Goal: Transaction & Acquisition: Purchase product/service

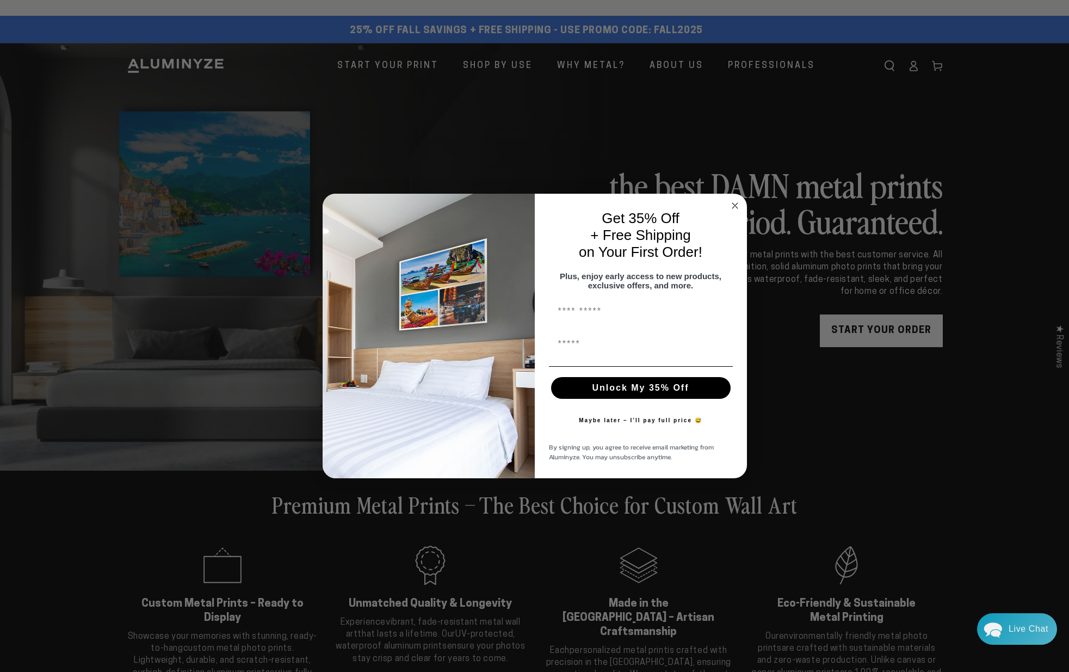
click at [732, 203] on icon "Close dialog" at bounding box center [734, 205] width 5 height 5
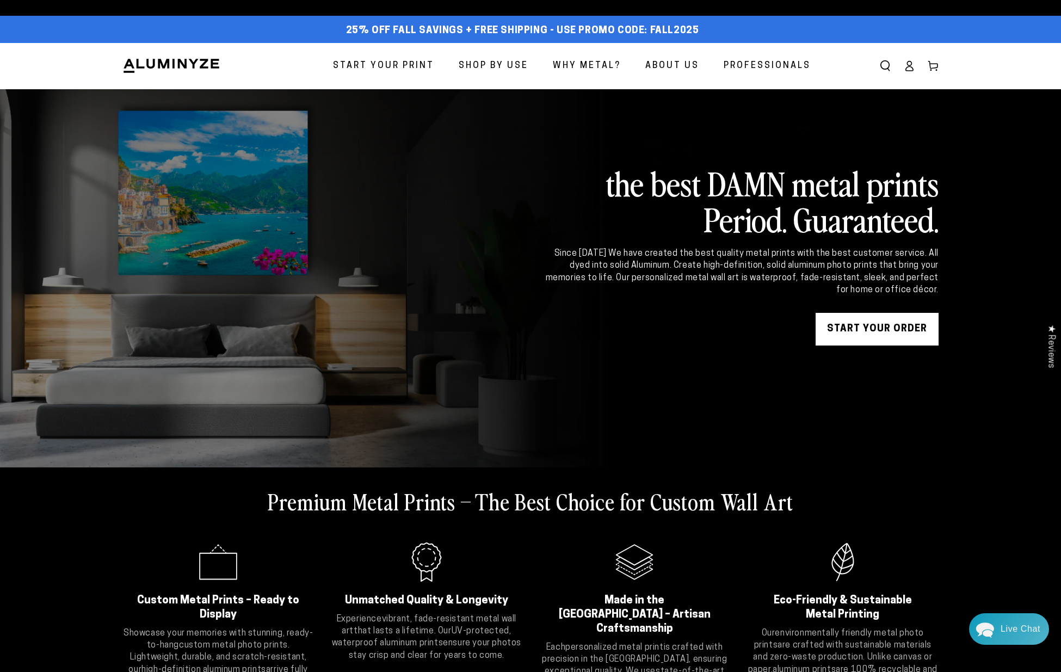
click at [422, 66] on span "Start Your Print" at bounding box center [383, 66] width 101 height 16
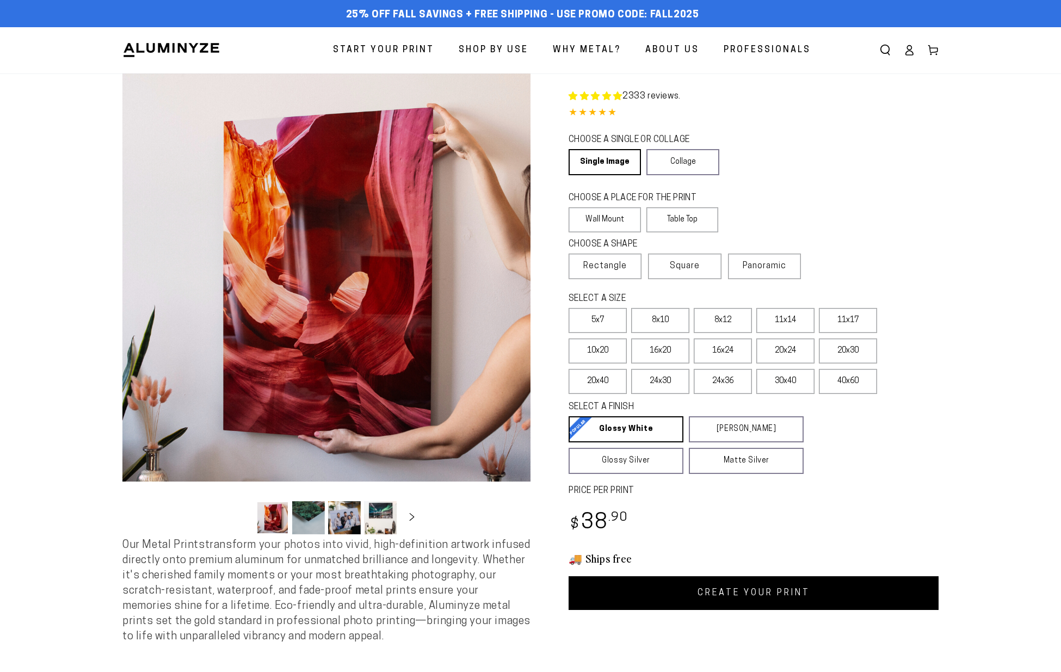
select select "**********"
click at [851, 384] on label "40x60" at bounding box center [848, 381] width 58 height 25
click at [726, 378] on label "24x36" at bounding box center [723, 381] width 58 height 25
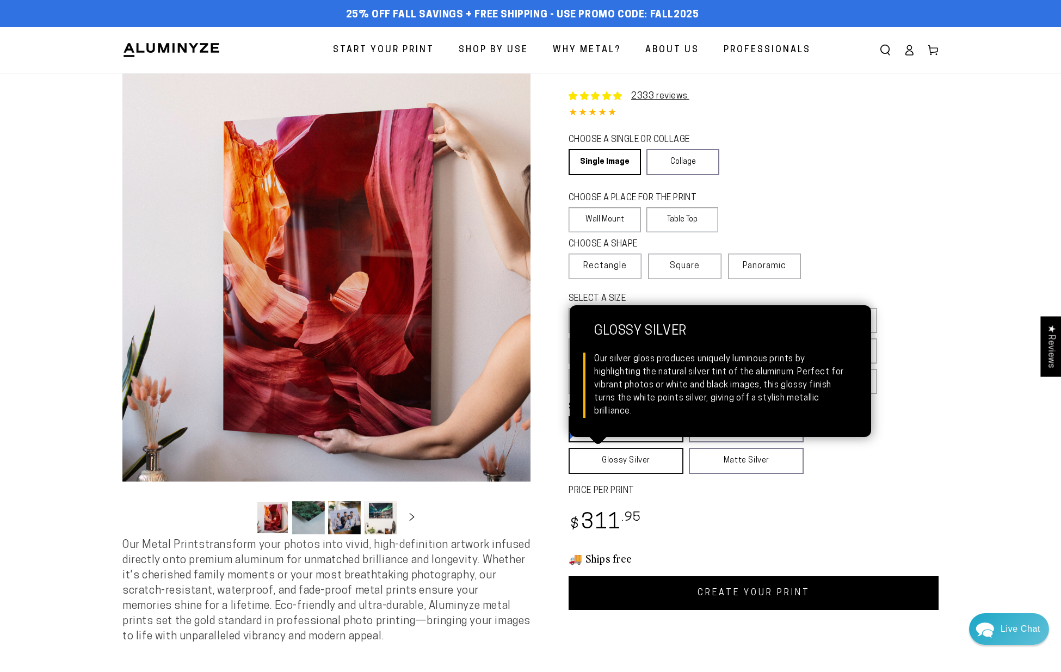
click at [668, 465] on link "Glossy Silver Glossy Silver Our silver gloss produces uniquely luminous prints …" at bounding box center [626, 461] width 115 height 26
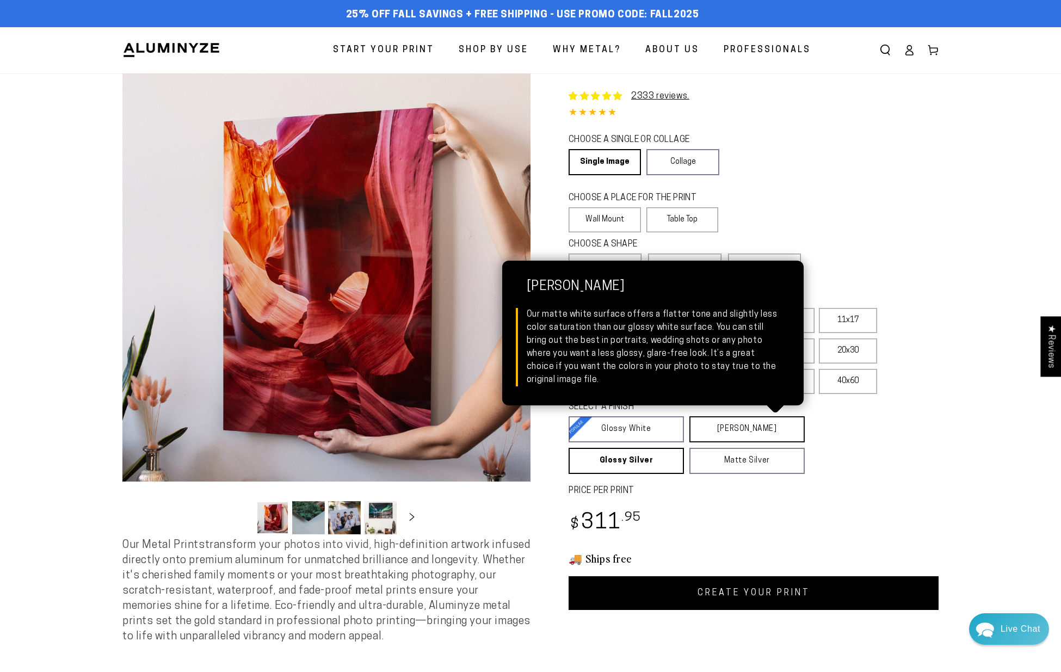
click at [727, 418] on link "[PERSON_NAME] Matte White Our matte white surface offers a flatter tone and sli…" at bounding box center [746, 429] width 115 height 26
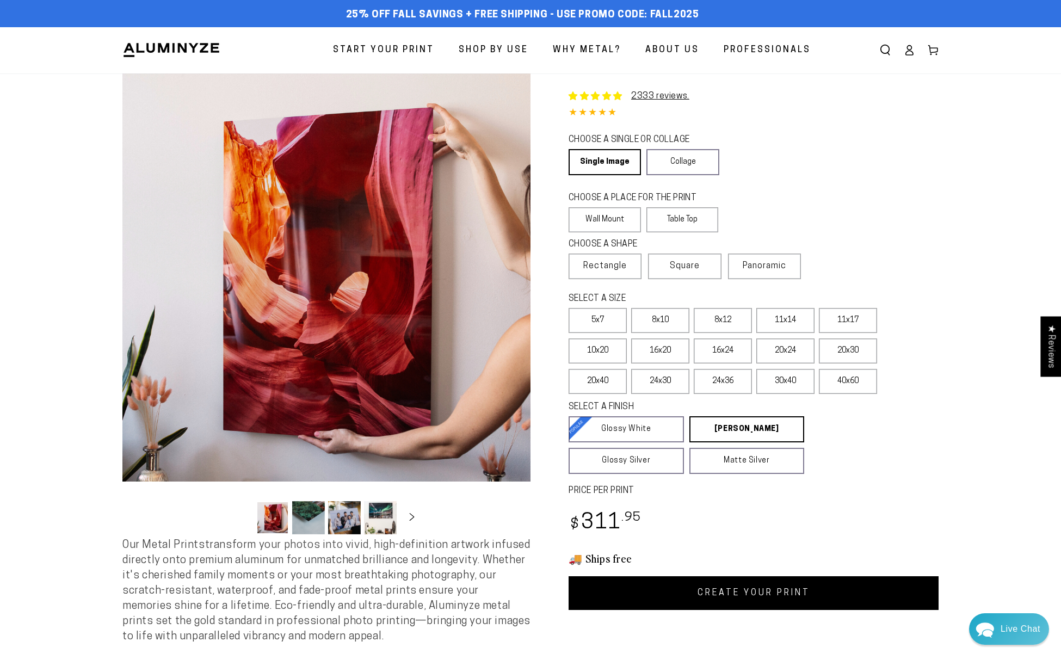
click at [724, 593] on link "CREATE YOUR PRINT" at bounding box center [754, 593] width 370 height 34
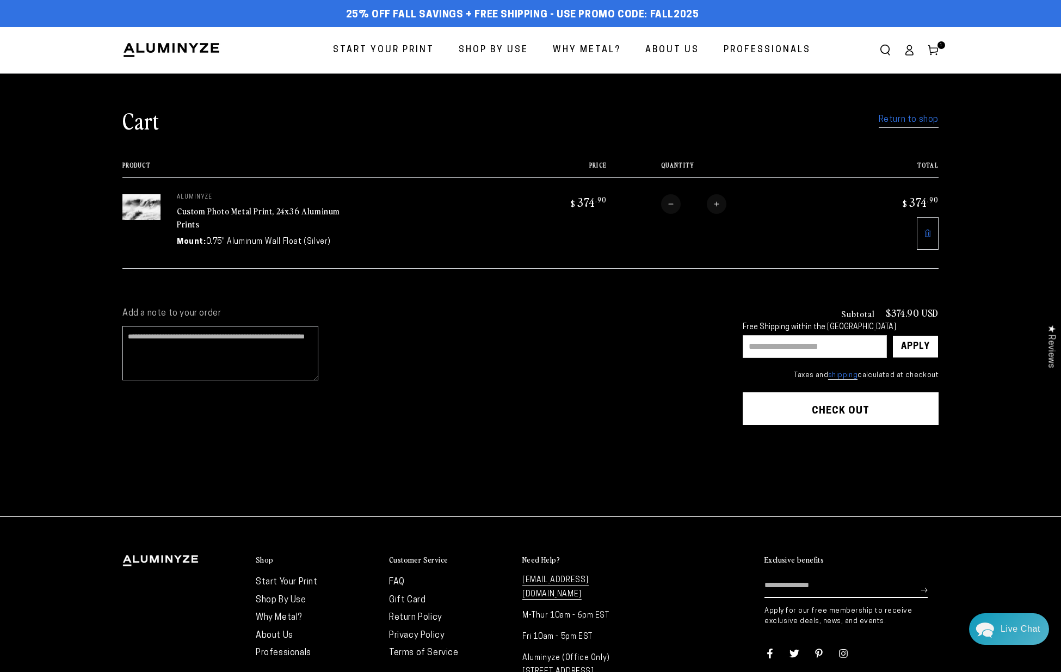
click at [819, 348] on input "text" at bounding box center [815, 346] width 144 height 23
type input "********"
click at [914, 343] on div "Apply" at bounding box center [915, 347] width 29 height 22
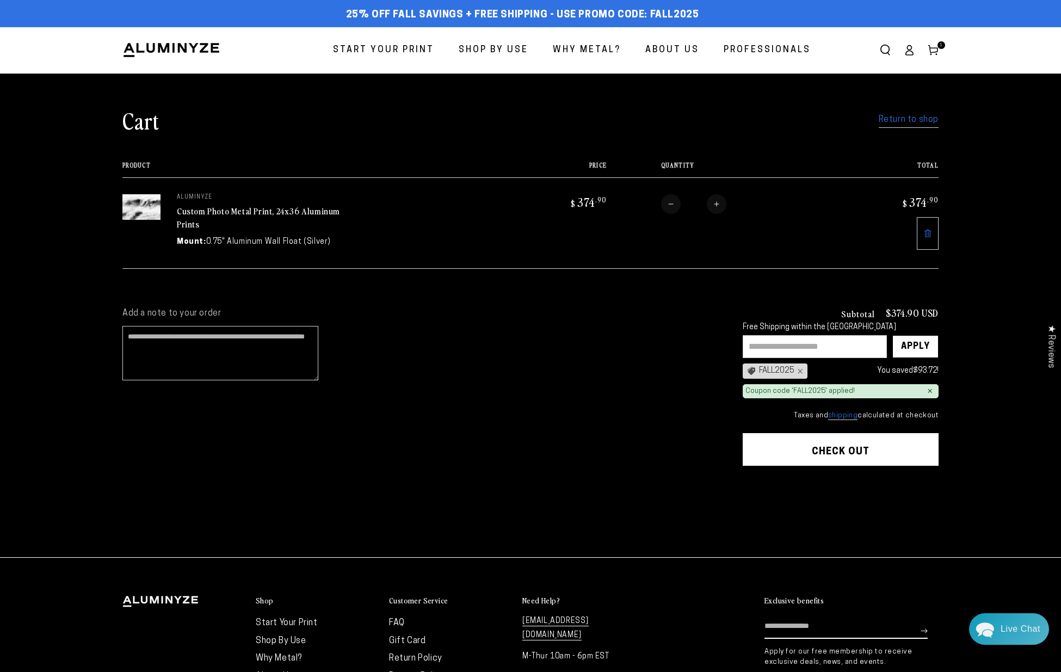
click at [854, 448] on button "Check out" at bounding box center [841, 449] width 196 height 33
click at [844, 449] on button "Check out" at bounding box center [841, 449] width 196 height 33
